Goal: Task Accomplishment & Management: Manage account settings

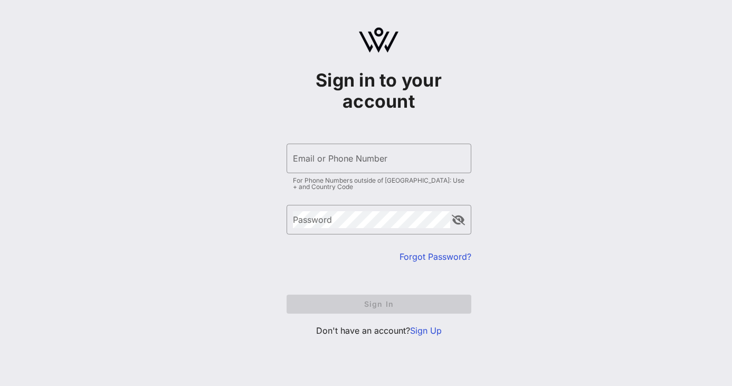
click at [383, 176] on div "​ Email or Phone Number For Phone Numbers outside of [GEOGRAPHIC_DATA]: Use + a…" at bounding box center [379, 169] width 185 height 51
click at [387, 152] on input "Email or Phone Number" at bounding box center [379, 158] width 172 height 17
type input "[EMAIL_ADDRESS][DOMAIN_NAME]"
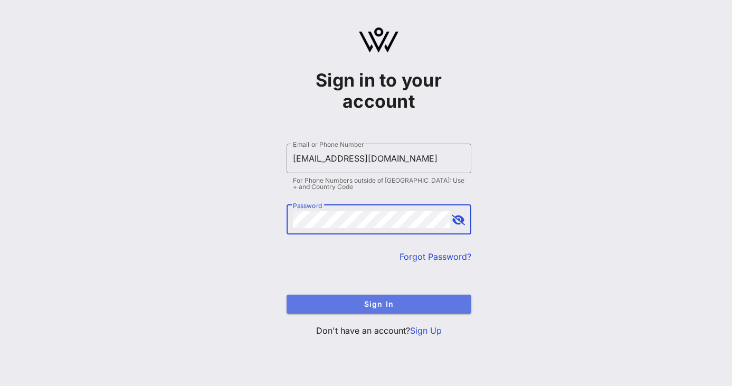
click at [382, 298] on button "Sign In" at bounding box center [379, 304] width 185 height 19
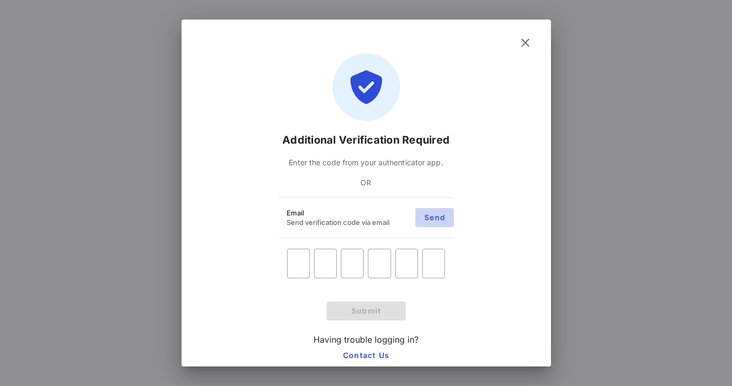
click at [432, 215] on span "Send" at bounding box center [435, 217] width 22 height 9
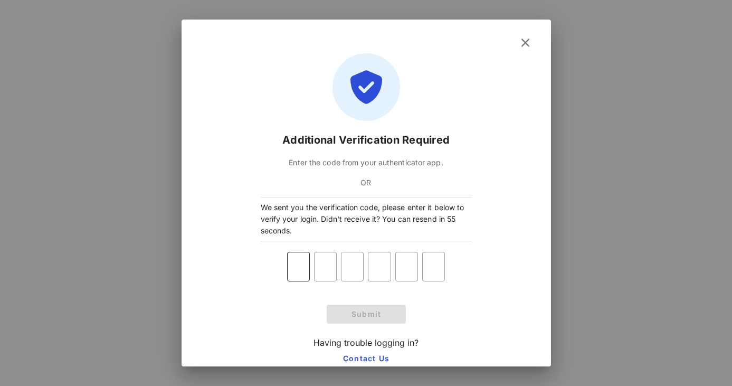
click at [294, 274] on input "text" at bounding box center [298, 266] width 23 height 17
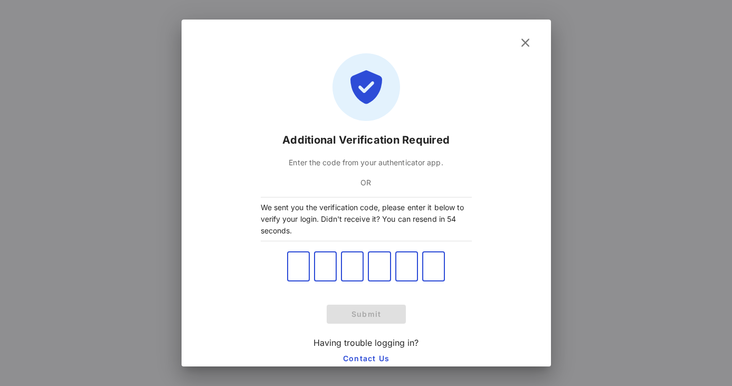
paste input "313176"
type input "3"
type input "1"
type input "3"
type input "1"
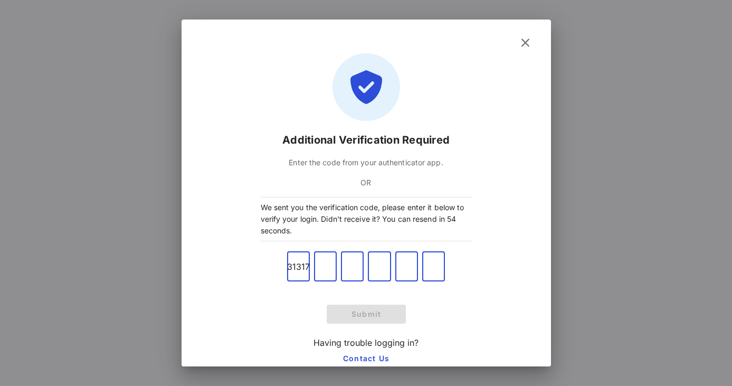
type input "7"
type input "6"
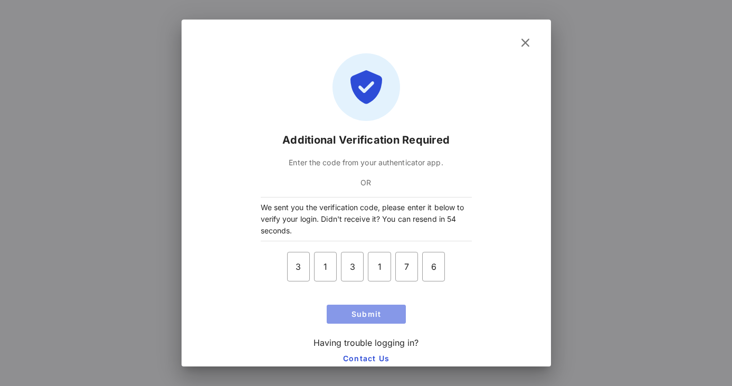
click at [340, 308] on button "Submit" at bounding box center [366, 314] width 79 height 19
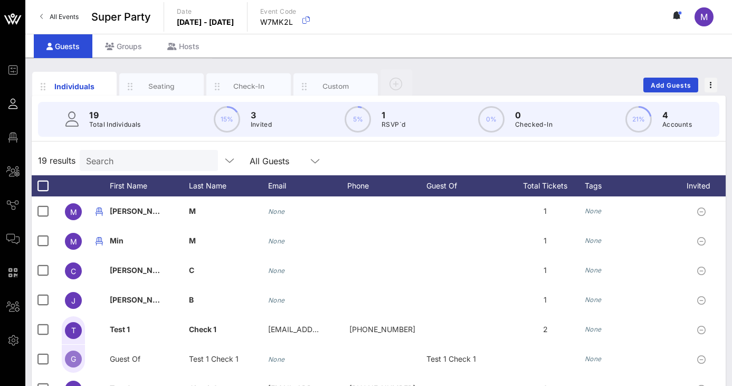
scroll to position [138, 0]
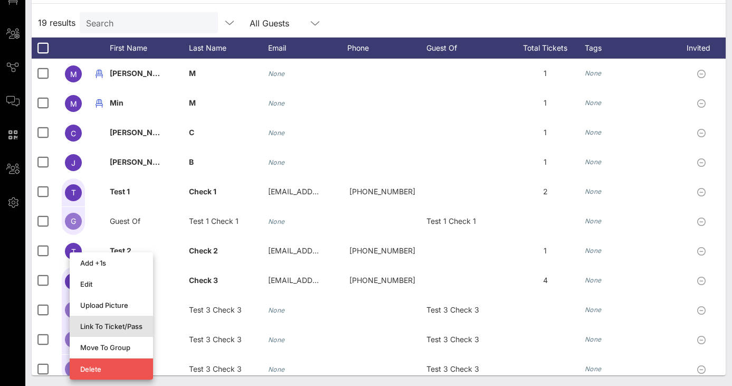
click at [99, 325] on div "Link To Ticket/Pass" at bounding box center [111, 326] width 62 height 8
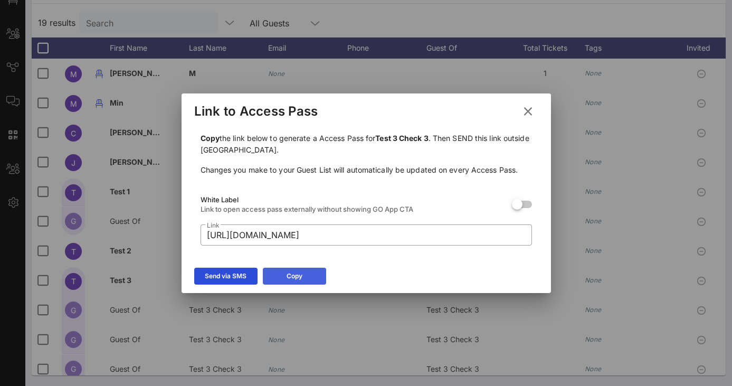
click at [305, 275] on button "Copy" at bounding box center [294, 276] width 63 height 17
click at [529, 116] on icon at bounding box center [528, 111] width 18 height 19
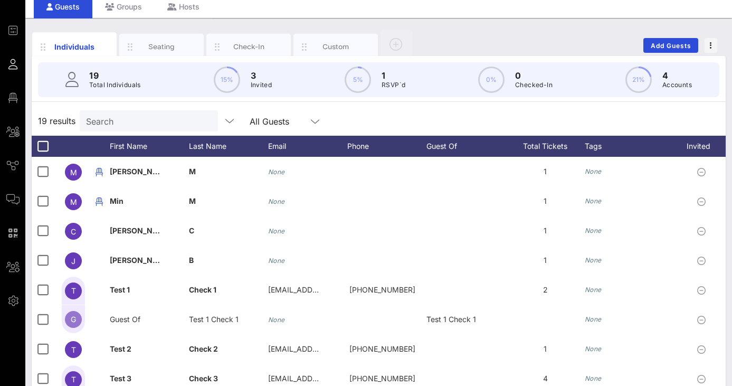
scroll to position [0, 0]
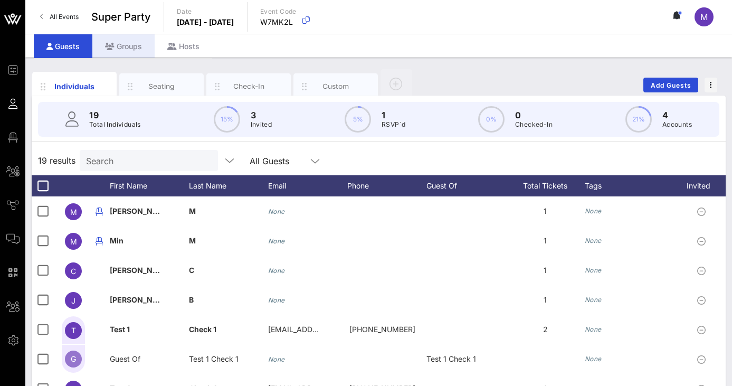
click at [139, 42] on div "Groups" at bounding box center [123, 46] width 62 height 24
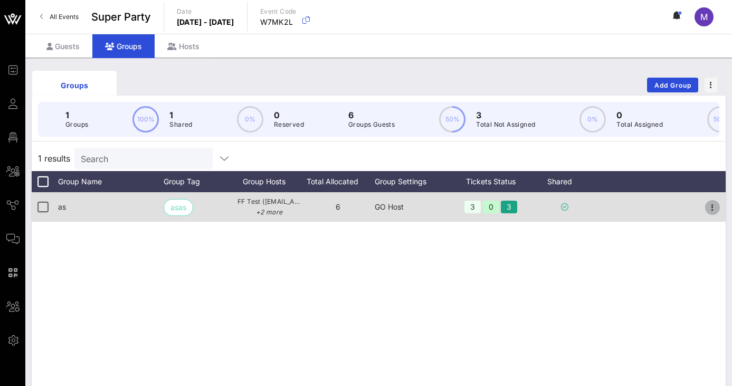
click at [715, 214] on icon "button" at bounding box center [713, 207] width 13 height 13
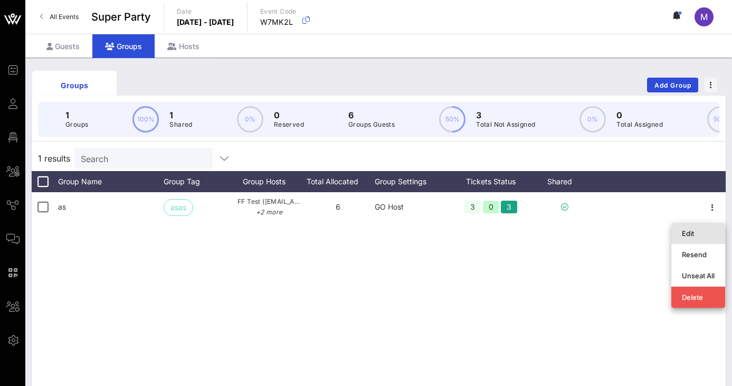
click at [700, 235] on div "Edit" at bounding box center [698, 233] width 33 height 8
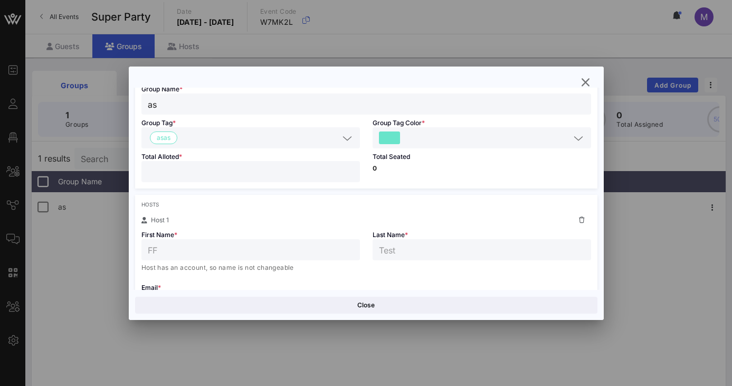
scroll to position [14, 0]
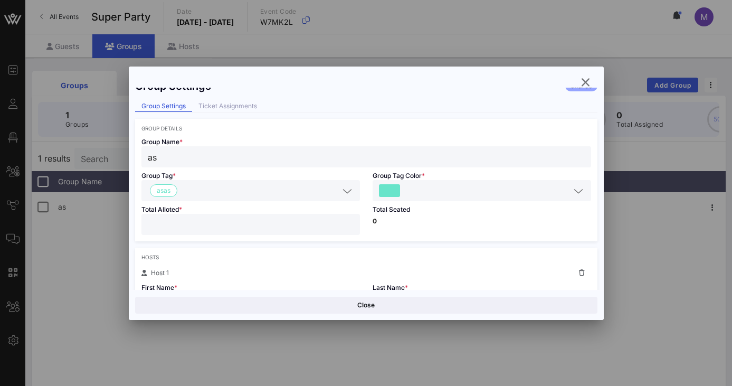
click at [223, 106] on div "Ticket Assignments" at bounding box center [227, 106] width 71 height 11
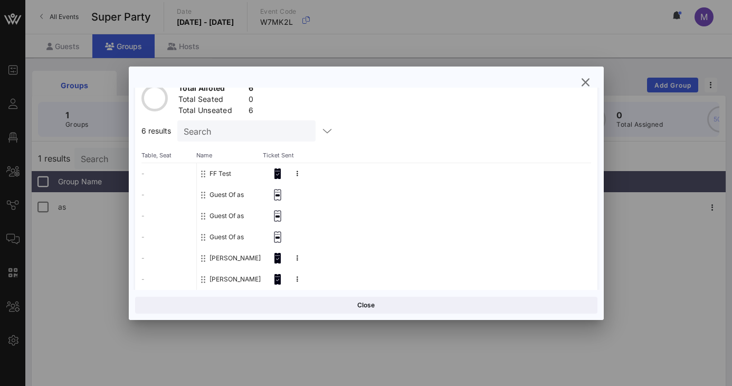
scroll to position [90, 0]
